Goal: Information Seeking & Learning: Learn about a topic

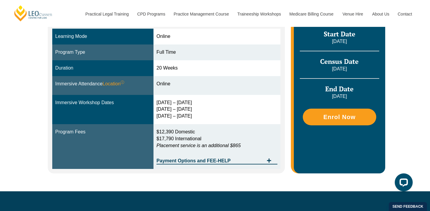
scroll to position [177, 0]
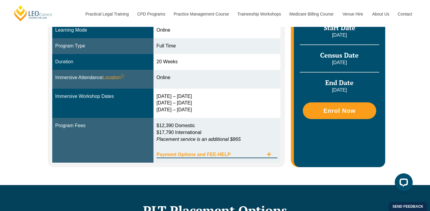
click at [269, 154] on icon "Tabs. Open items with Enter or Space, close with Escape and navigate using the …" at bounding box center [269, 154] width 4 height 4
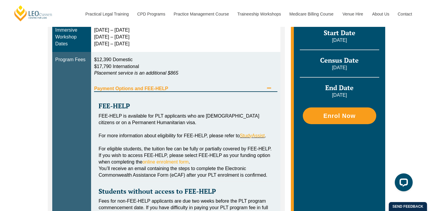
scroll to position [201, 0]
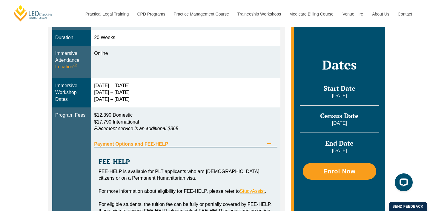
click at [270, 141] on div "Payment Options and FEE-HELP" at bounding box center [185, 141] width 183 height 12
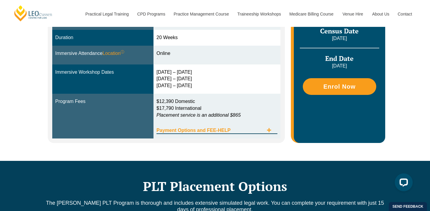
scroll to position [97, 0]
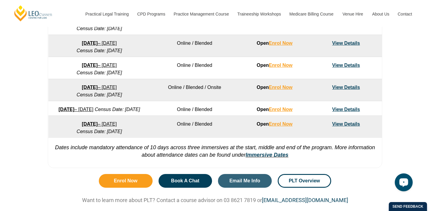
scroll to position [501, 0]
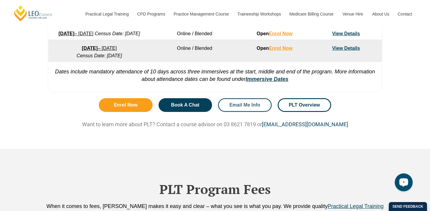
click at [247, 107] on span "Email Me Info" at bounding box center [244, 105] width 31 height 5
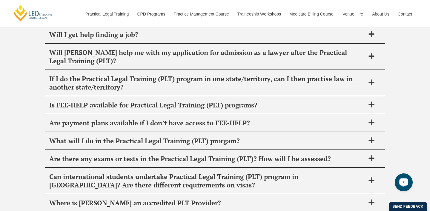
scroll to position [2416, 0]
